Goal: Check status: Check status

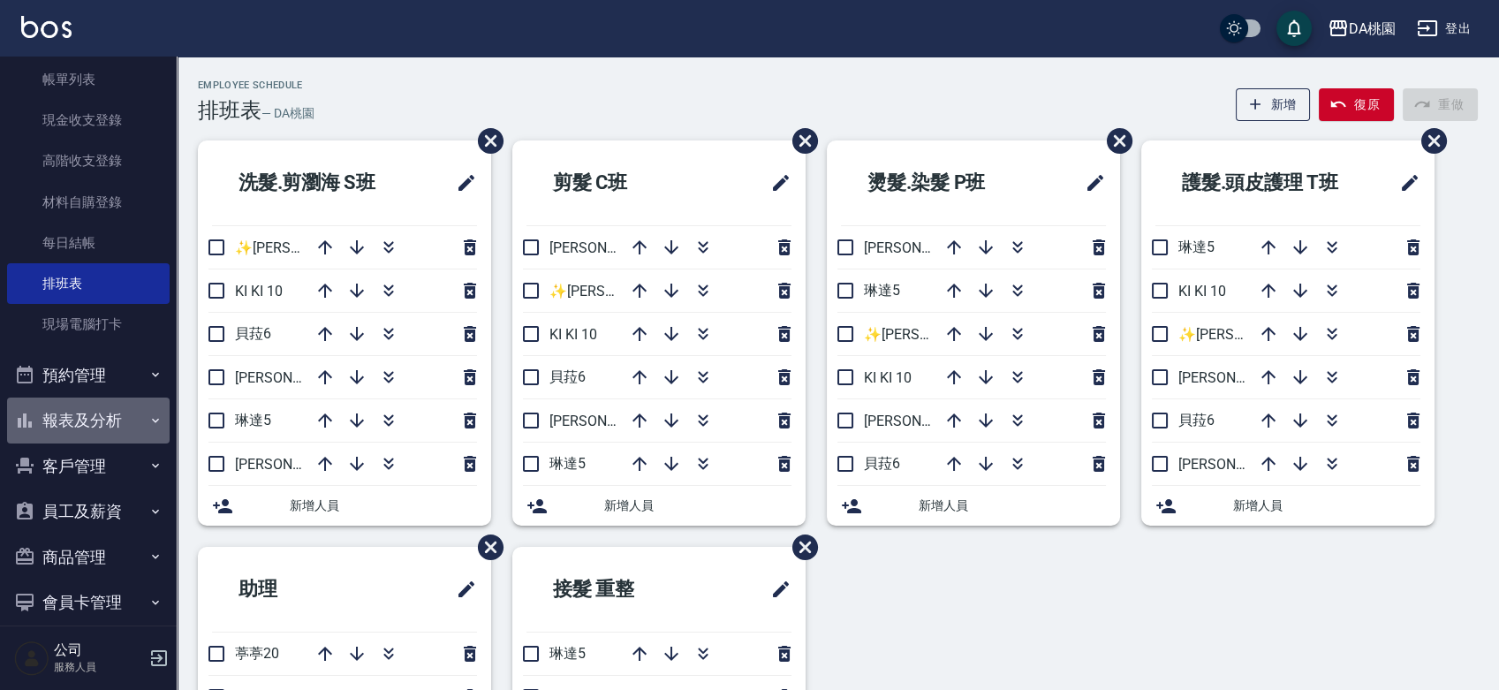
click at [95, 415] on button "報表及分析" at bounding box center [88, 421] width 163 height 46
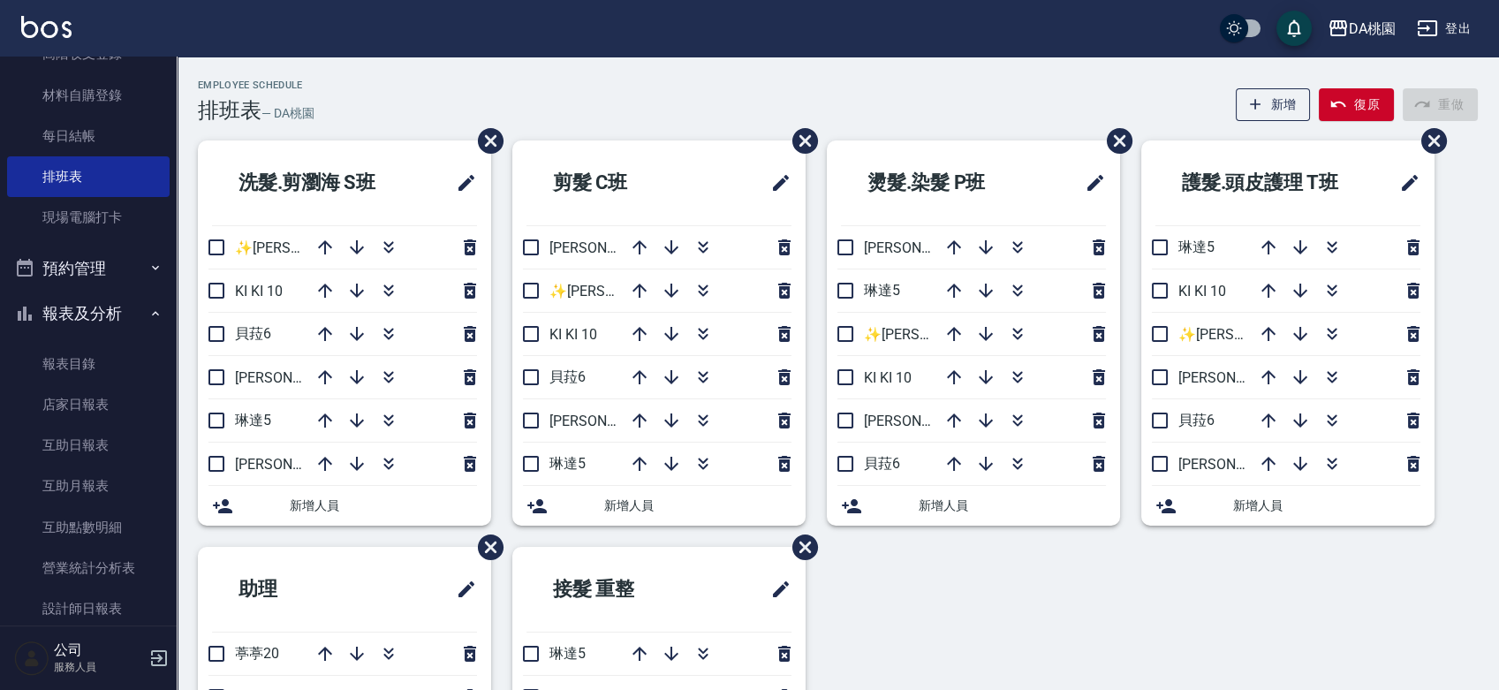
scroll to position [294, 0]
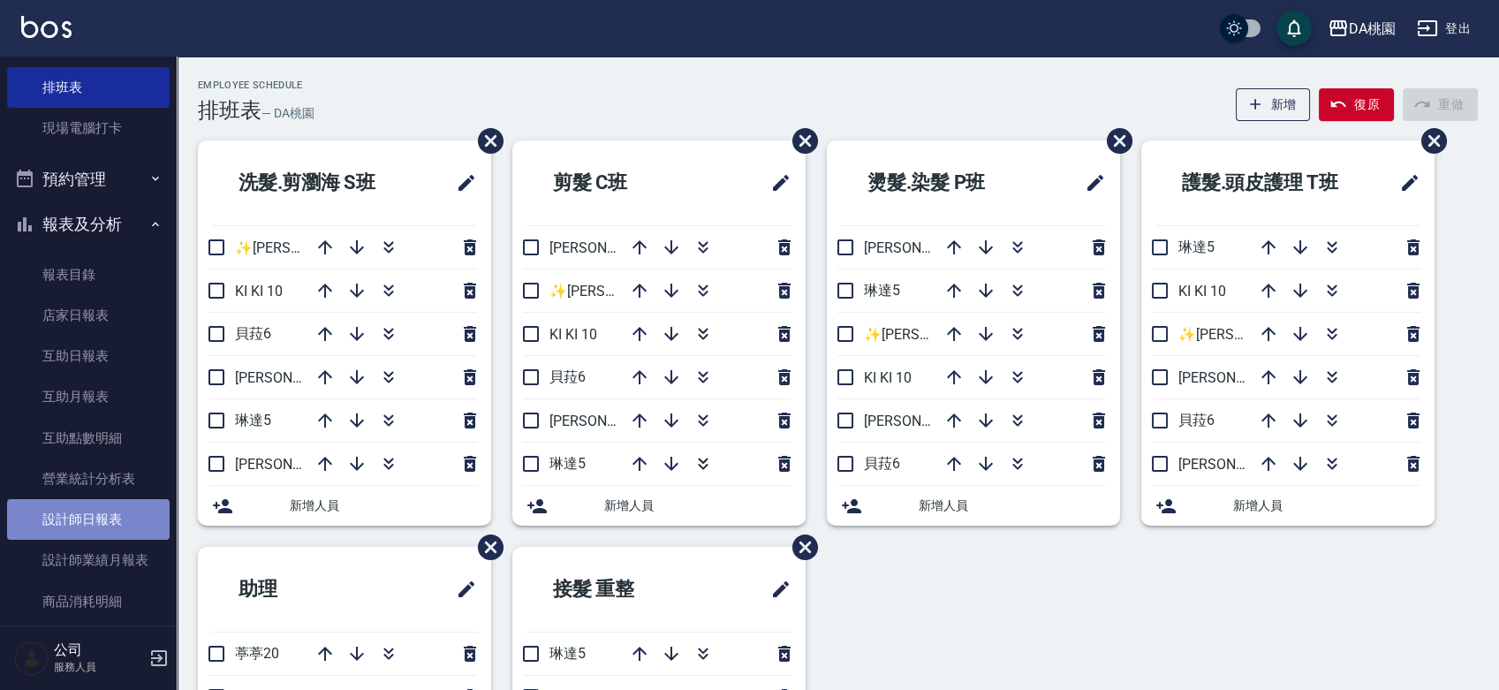
click at [95, 508] on link "設計師日報表" at bounding box center [88, 519] width 163 height 41
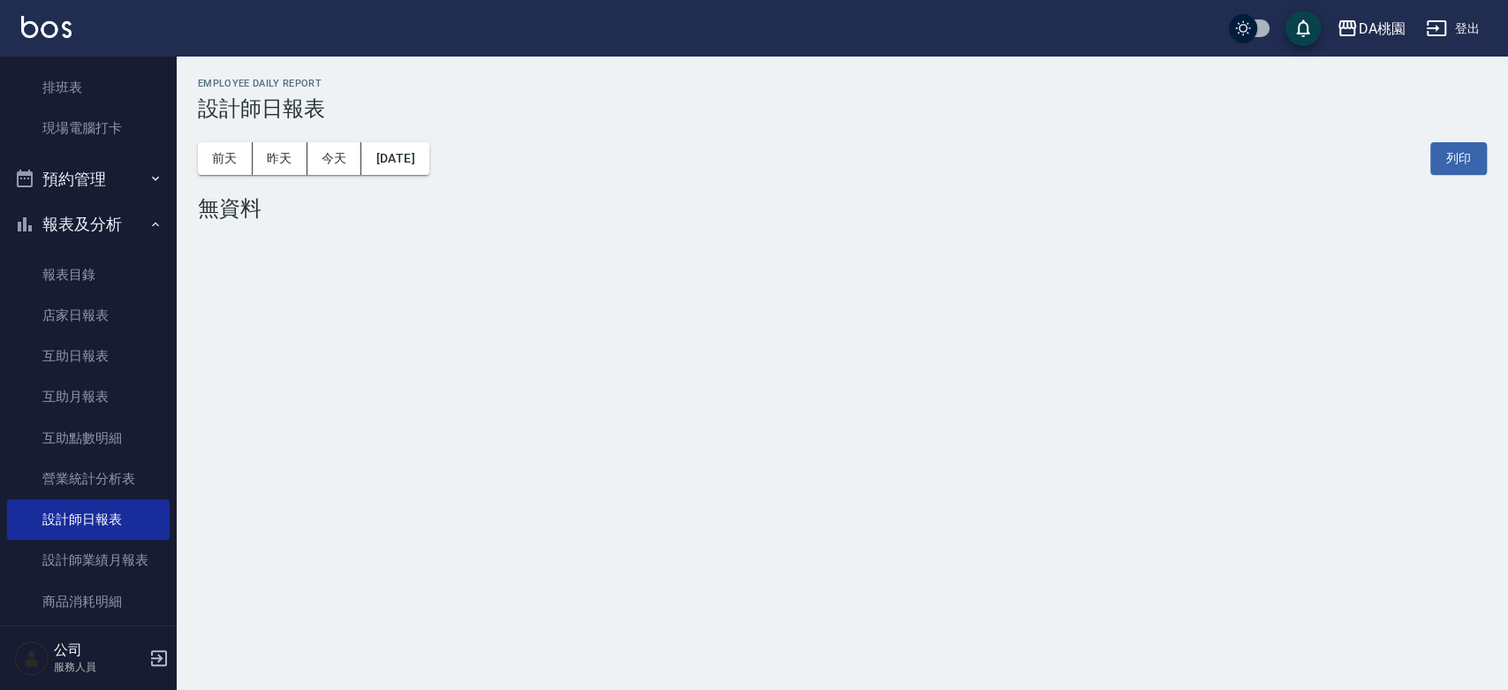
click at [436, 175] on div "[DATE] [DATE] [DATE] [DATE] 列印" at bounding box center [842, 158] width 1289 height 75
click at [429, 162] on button "[DATE]" at bounding box center [394, 158] width 67 height 33
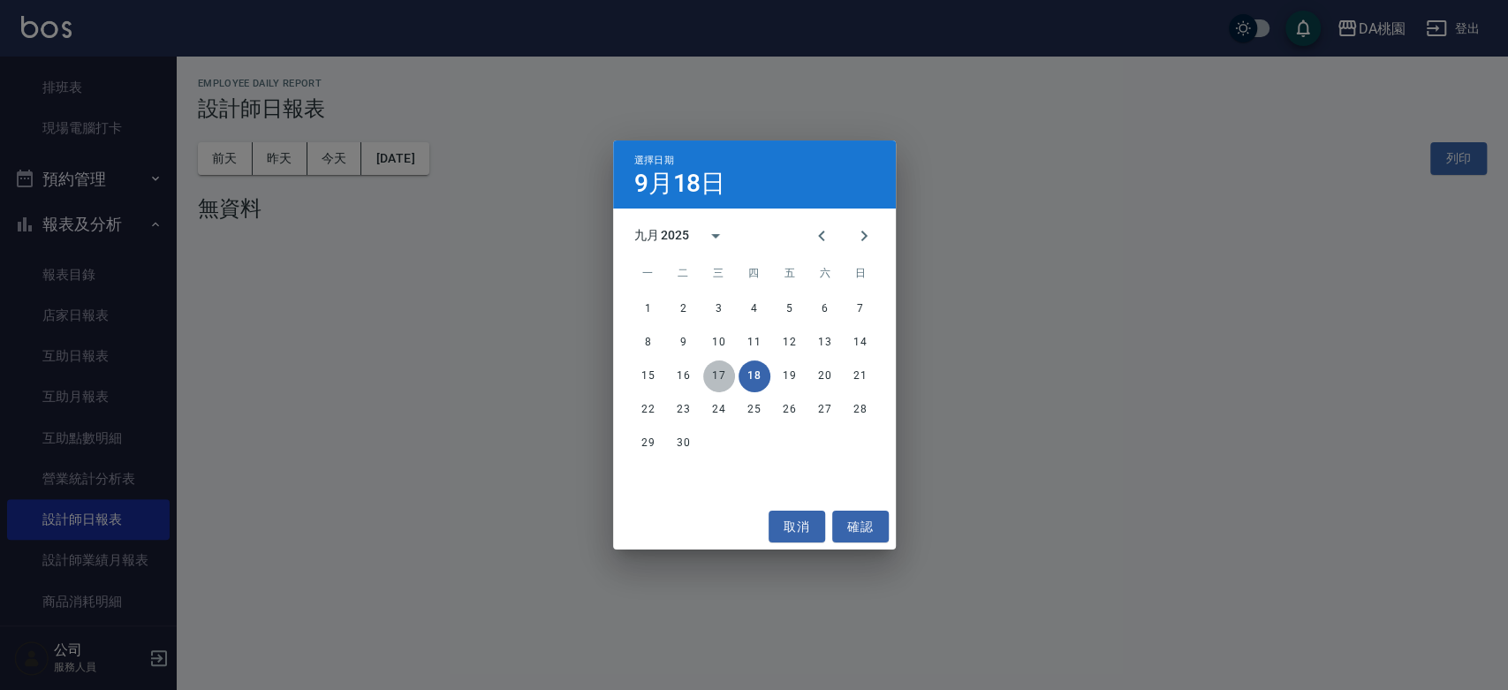
click at [725, 373] on button "17" at bounding box center [719, 376] width 32 height 32
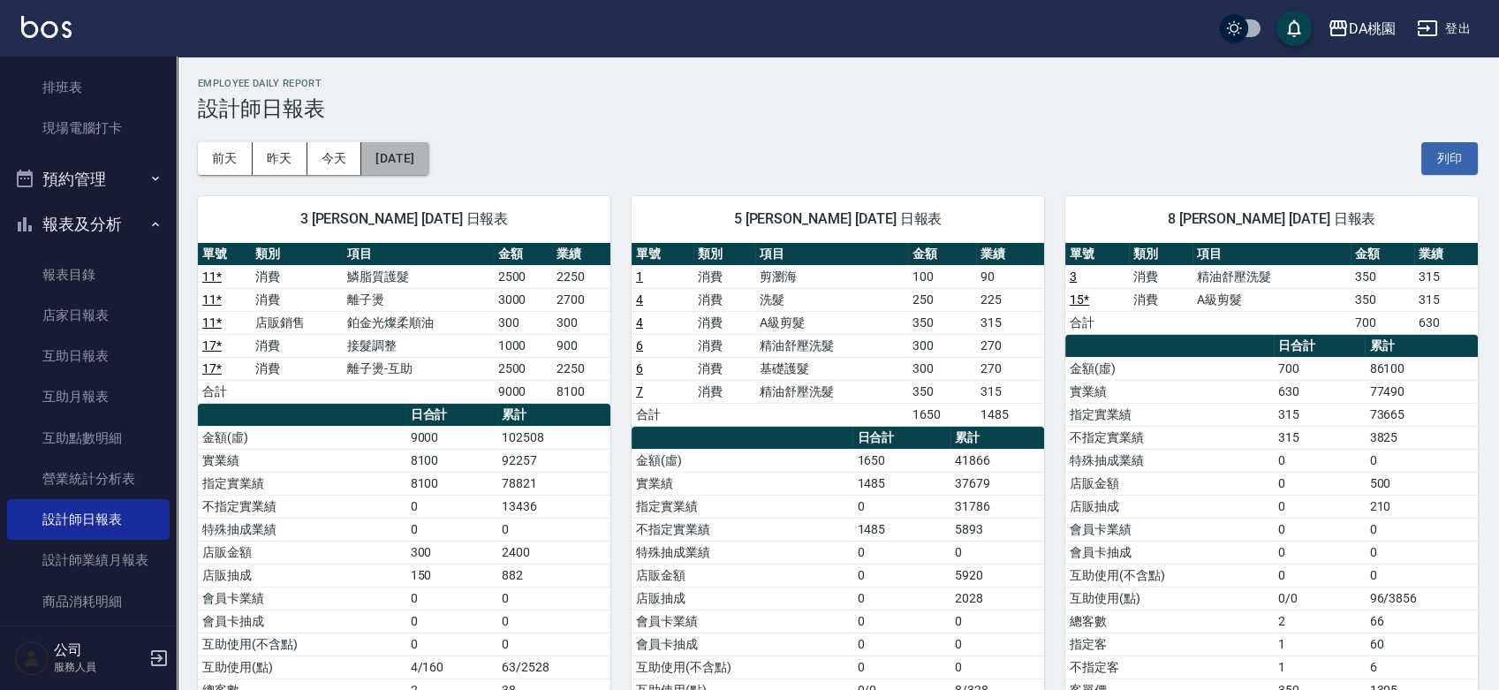
click at [429, 158] on button "[DATE]" at bounding box center [394, 158] width 67 height 33
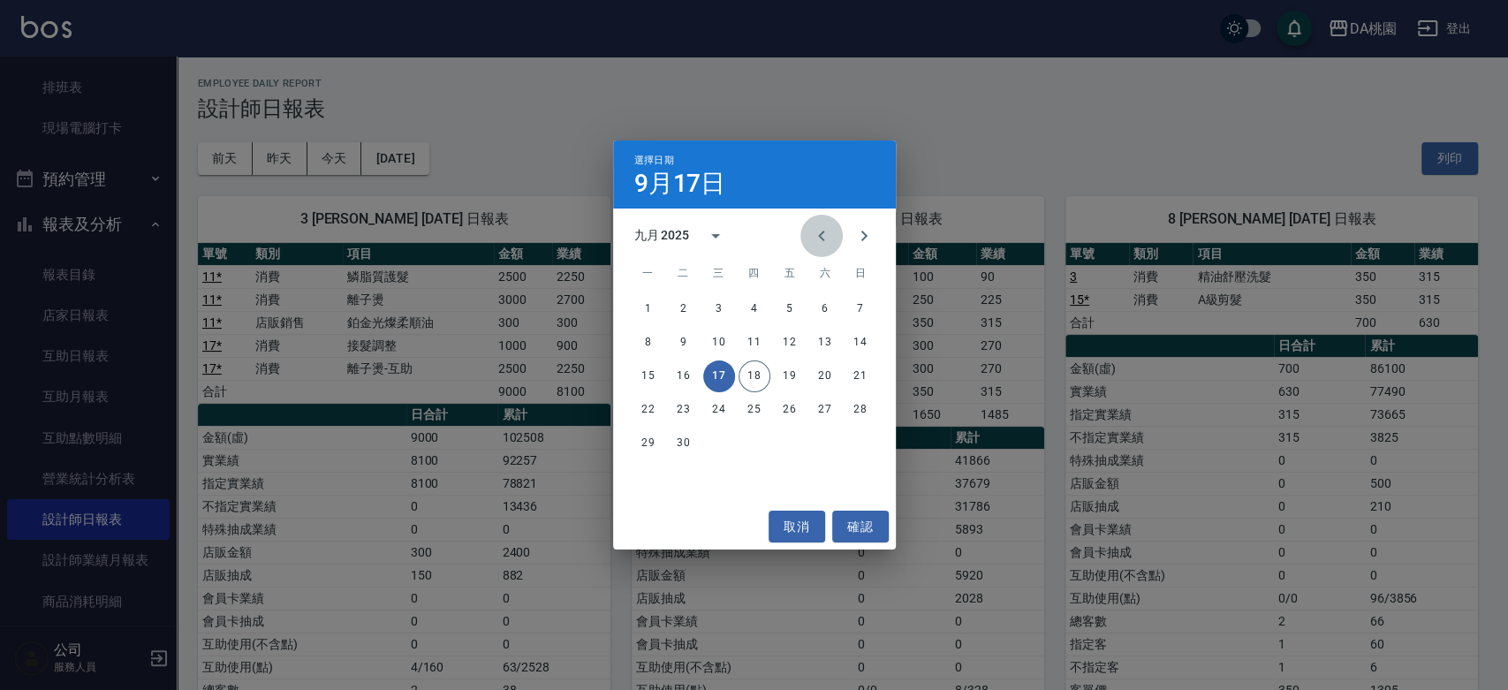
click at [828, 239] on icon "Previous month" at bounding box center [821, 235] width 21 height 21
click at [862, 372] on button "17" at bounding box center [861, 376] width 32 height 32
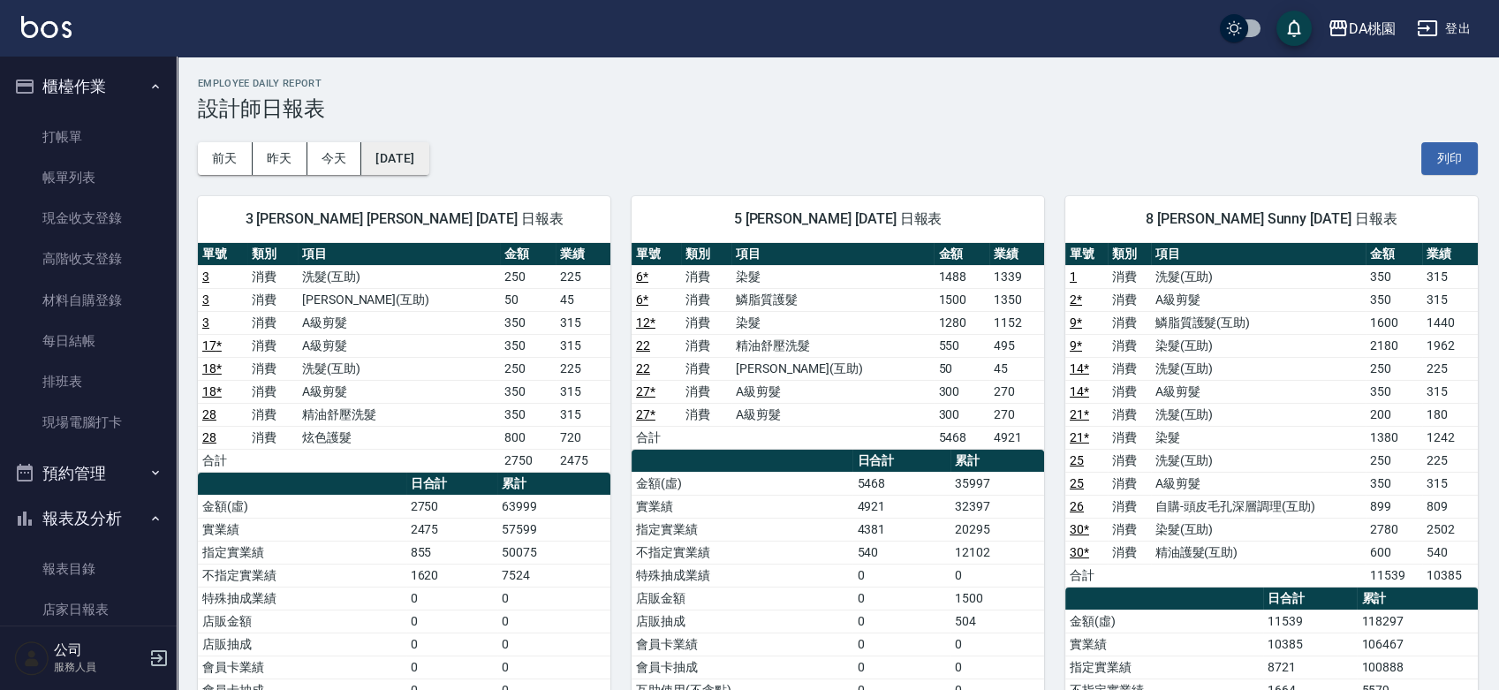
click at [424, 161] on button "[DATE]" at bounding box center [394, 158] width 67 height 33
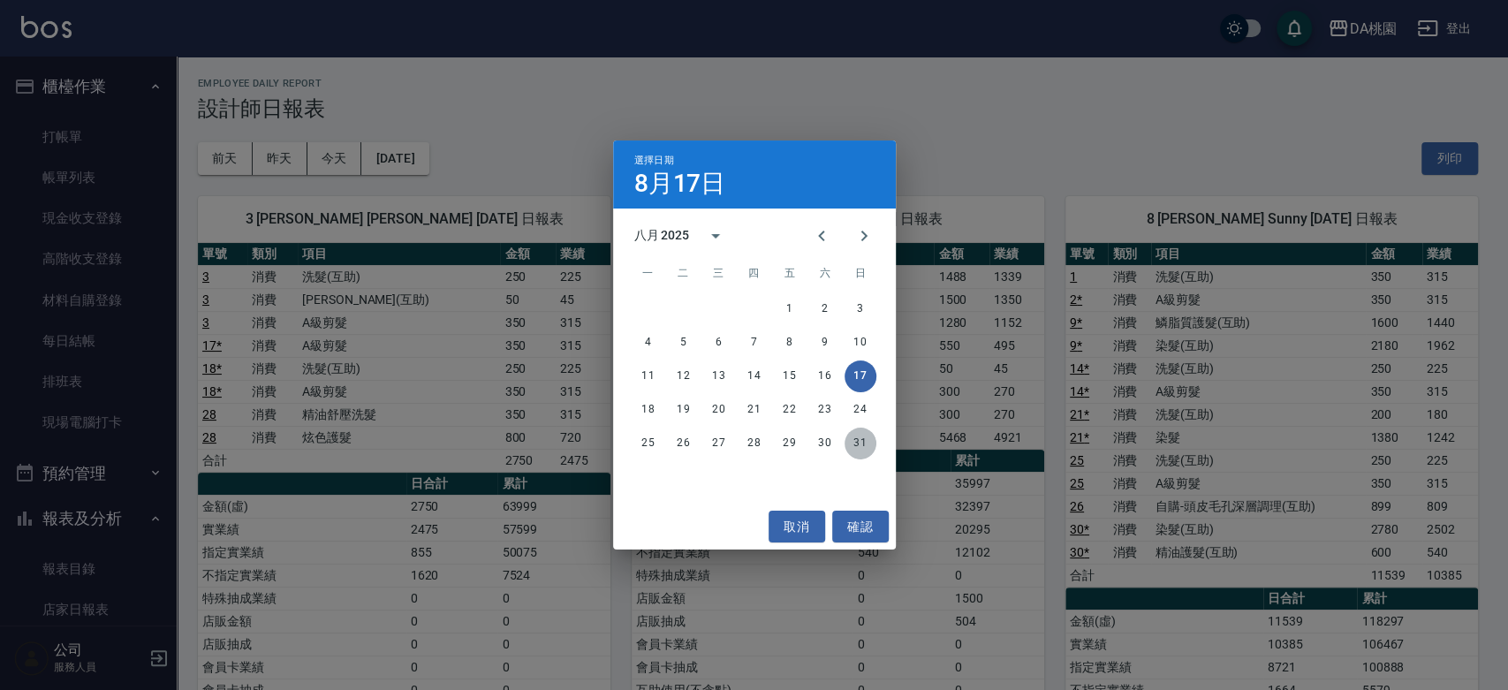
click at [855, 436] on button "31" at bounding box center [861, 444] width 32 height 32
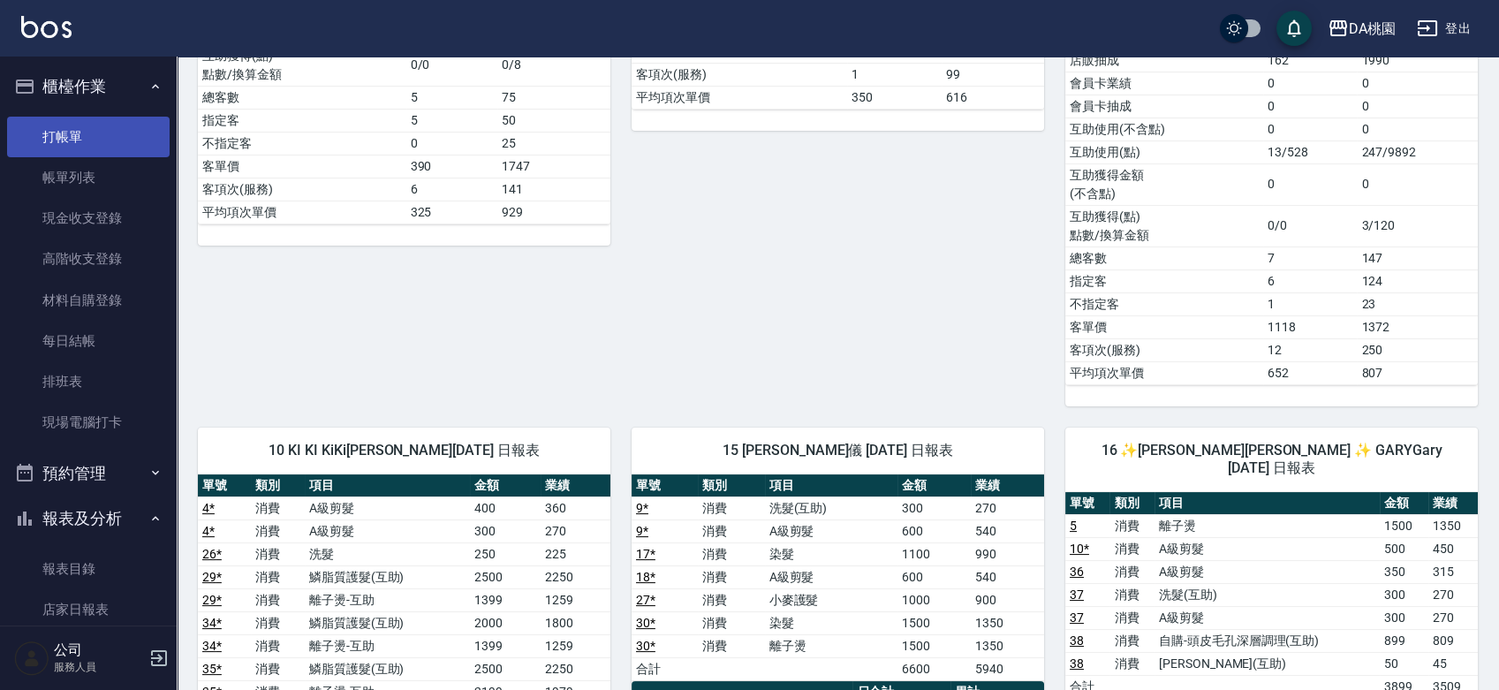
scroll to position [392, 0]
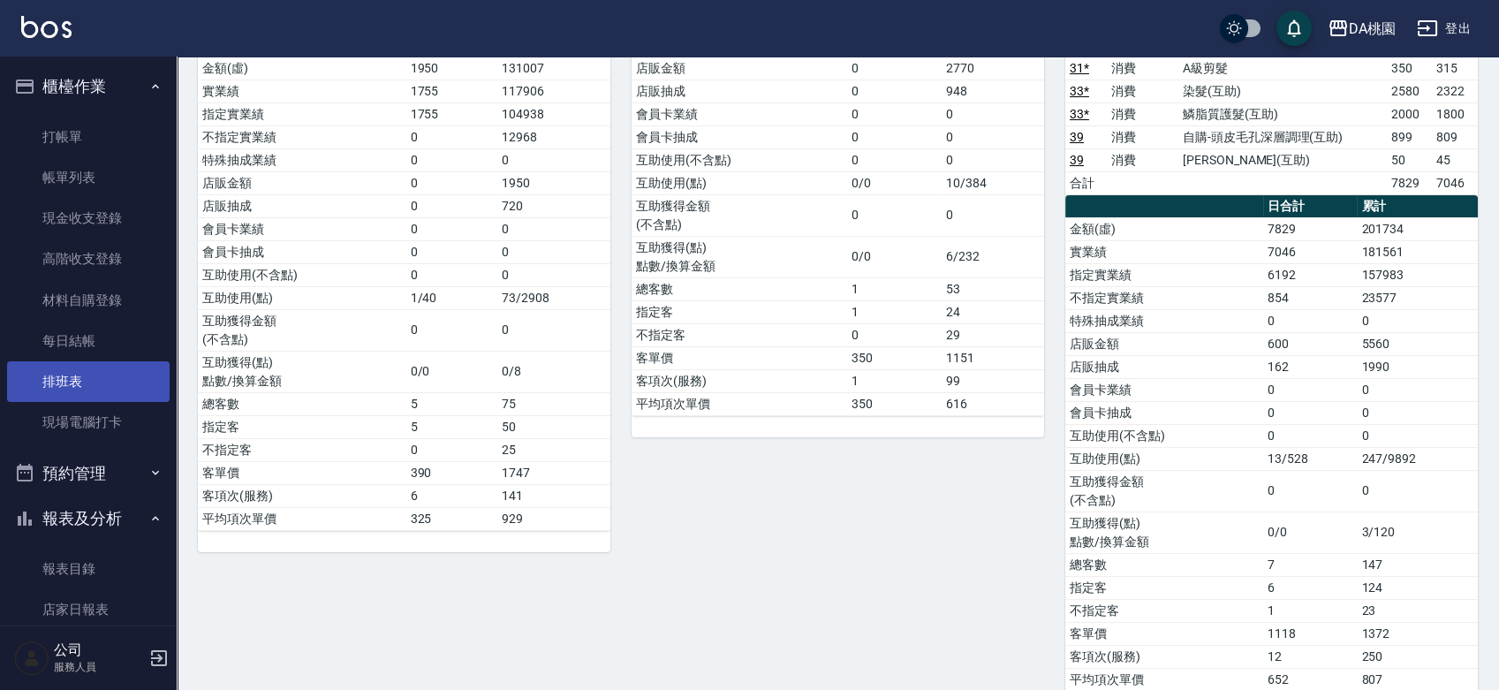
click at [63, 373] on link "排班表" at bounding box center [88, 381] width 163 height 41
